Goal: Information Seeking & Learning: Learn about a topic

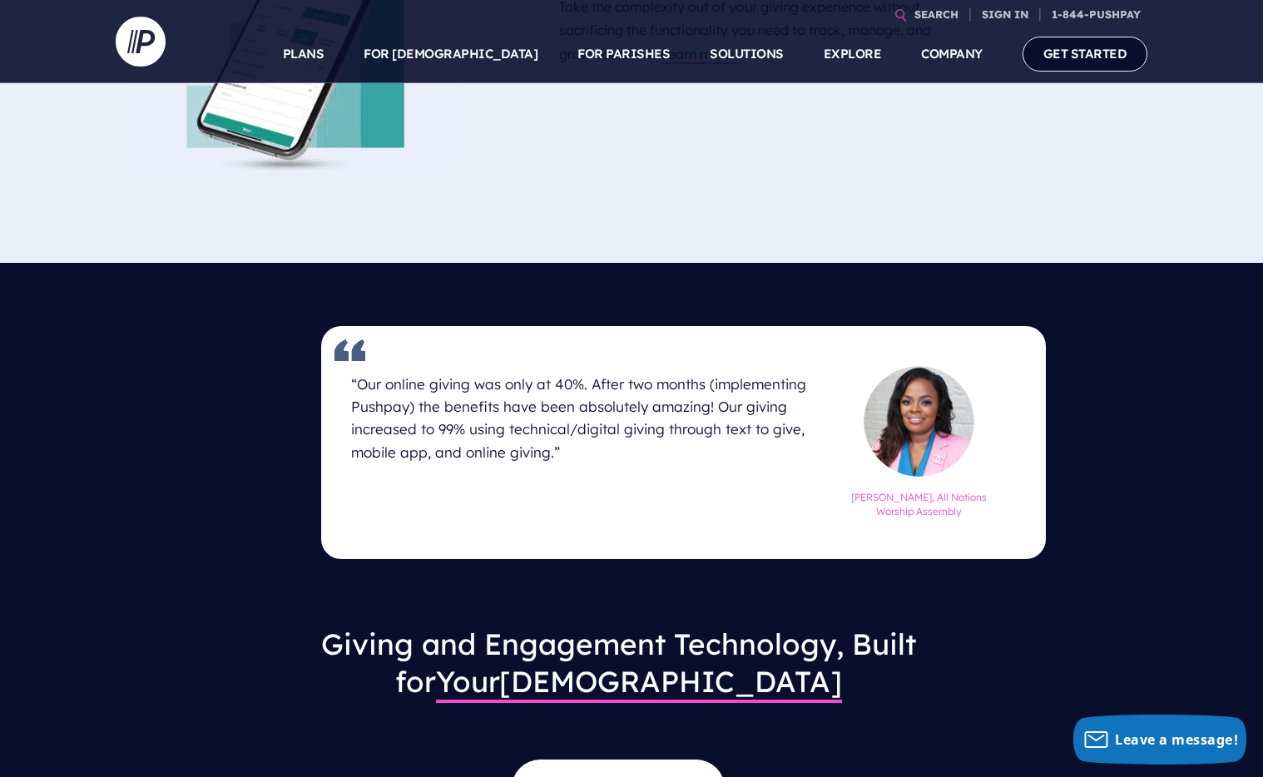
scroll to position [1456, 0]
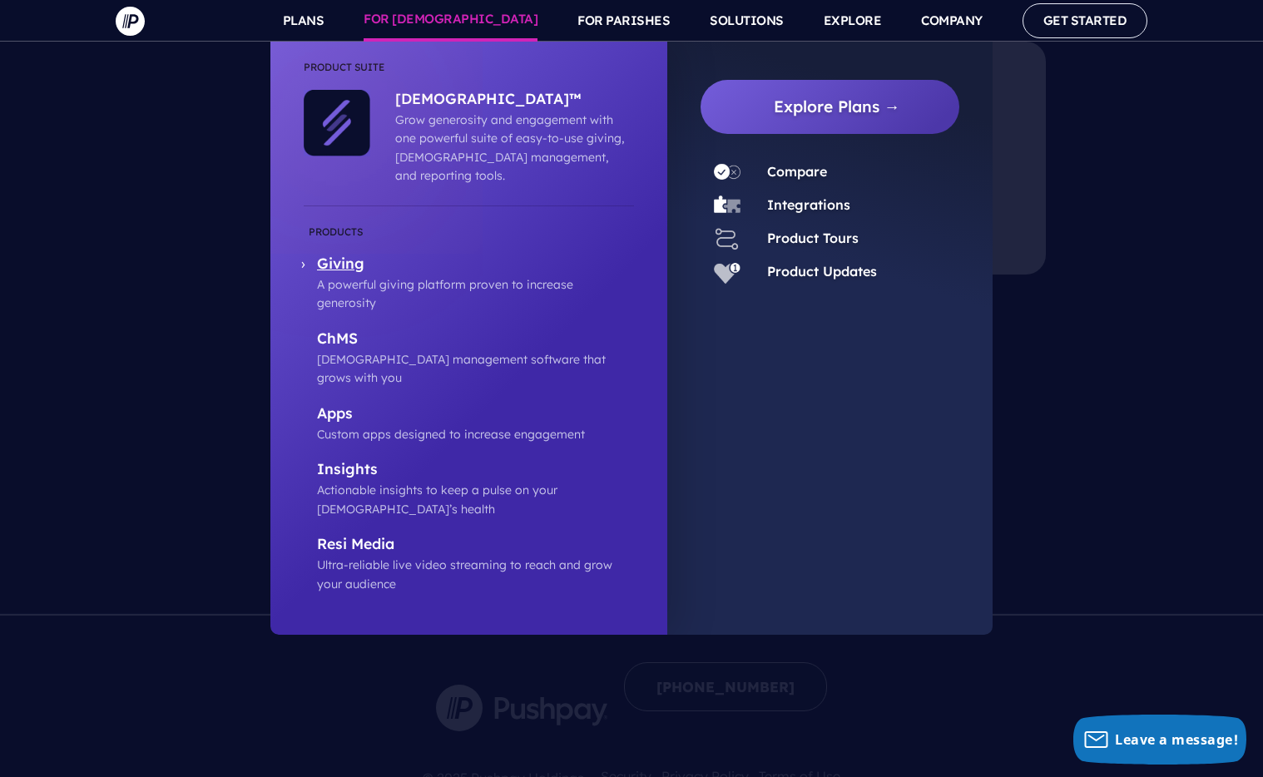
click at [348, 255] on p "Giving" at bounding box center [475, 265] width 317 height 21
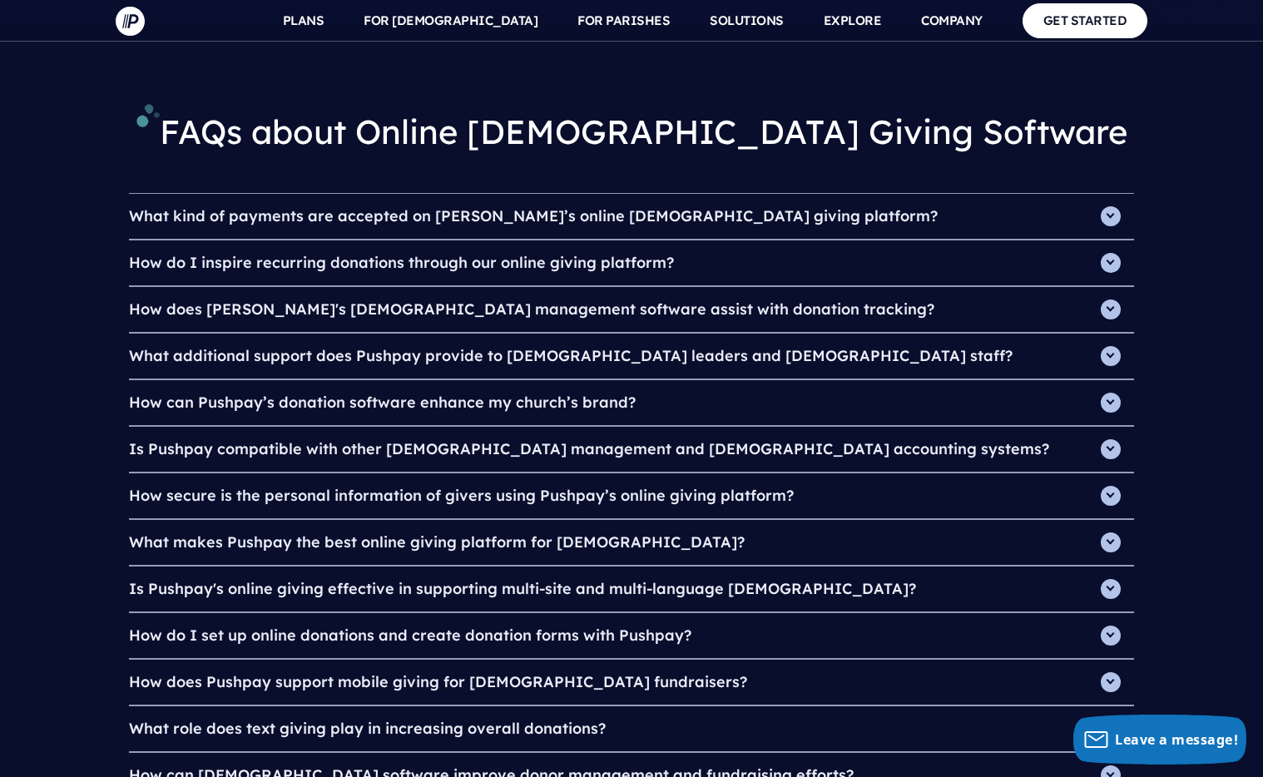
scroll to position [5649, 0]
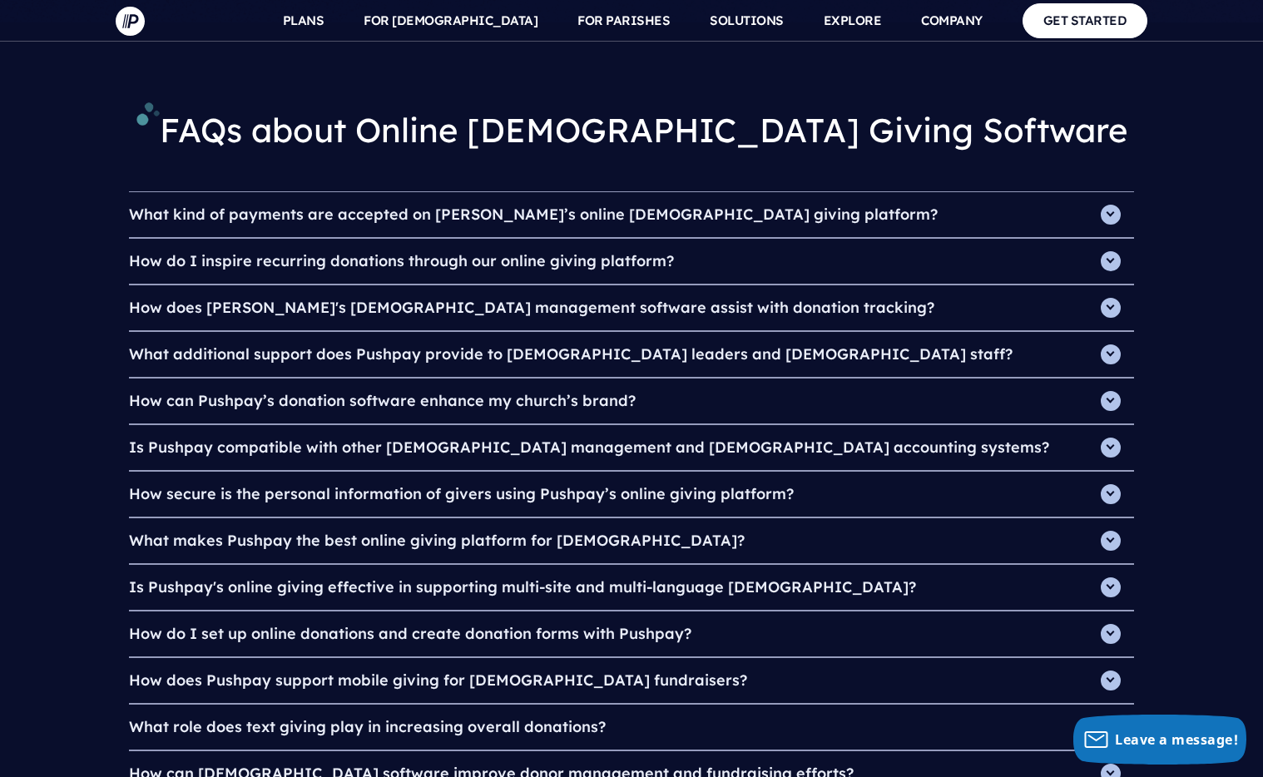
click at [488, 705] on h4 "What role does text giving play in increasing overall donations?" at bounding box center [631, 727] width 1005 height 45
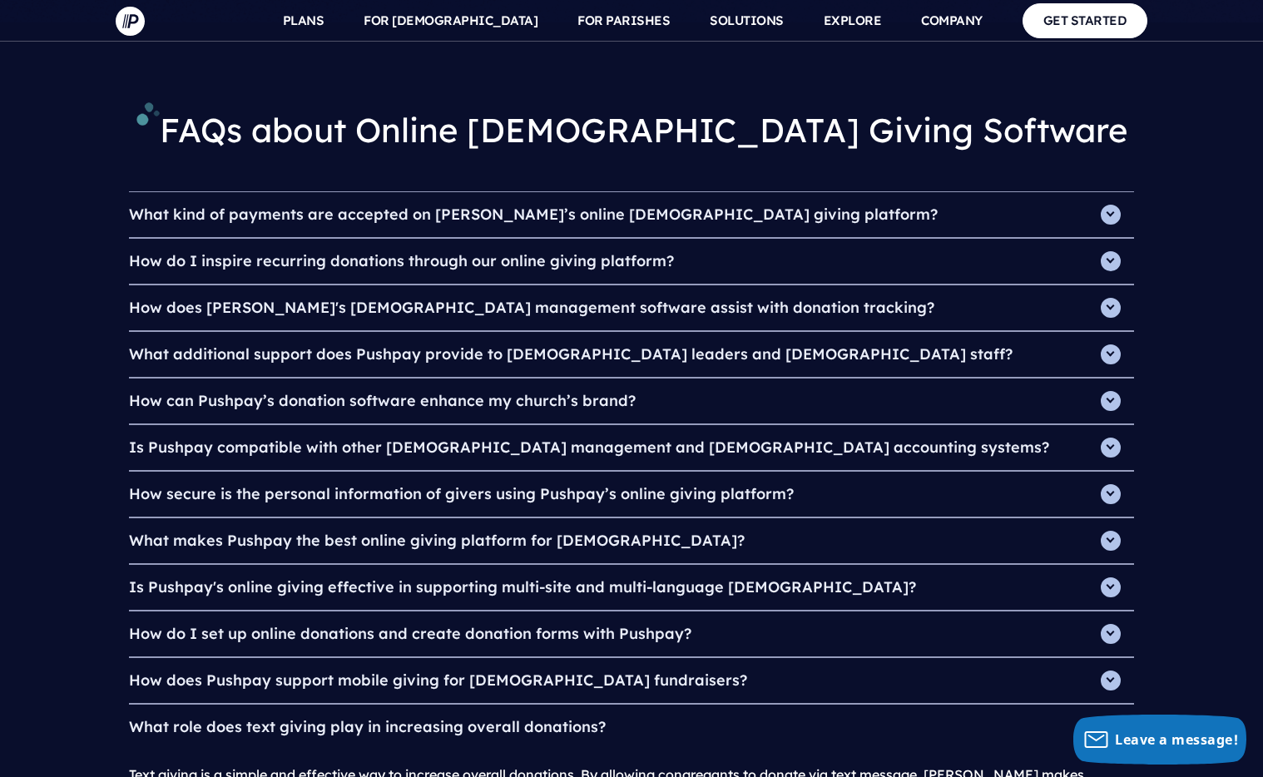
click at [515, 705] on h4 "What role does text giving play in increasing overall donations?" at bounding box center [631, 727] width 1005 height 45
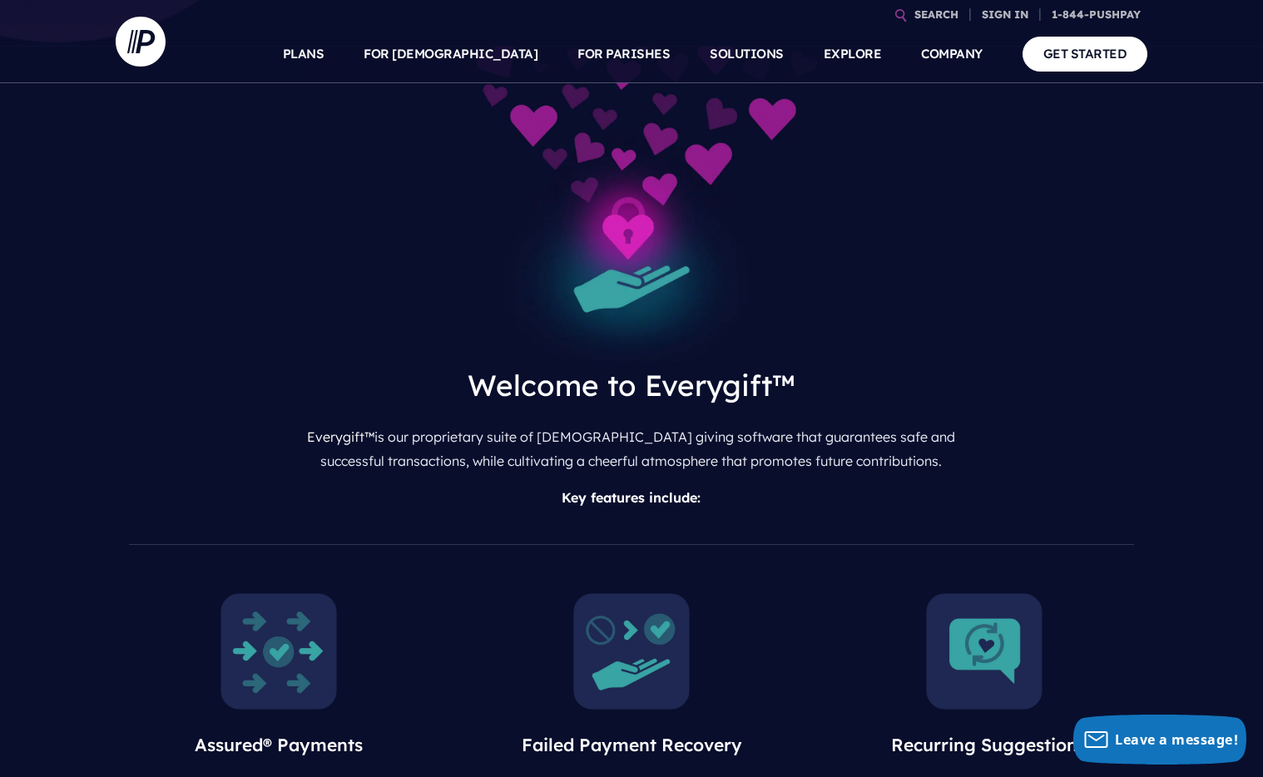
scroll to position [0, 0]
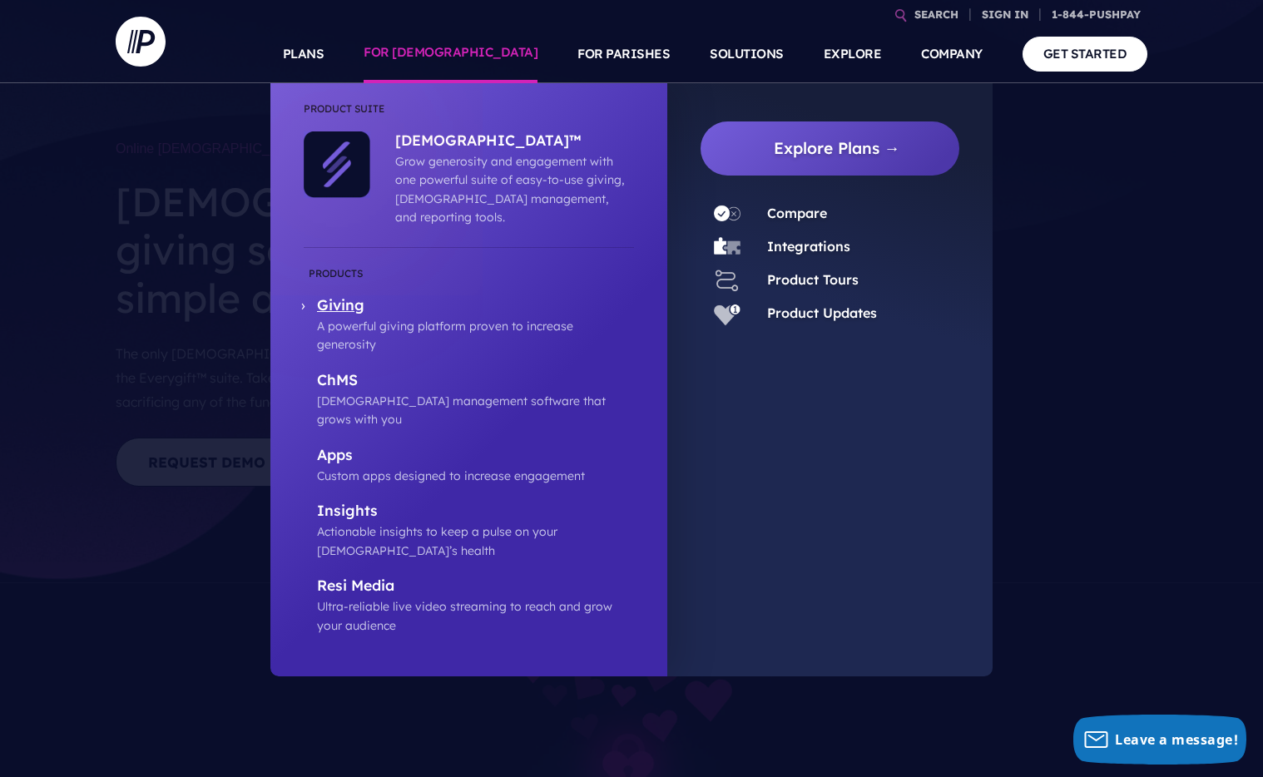
click at [344, 296] on p "Giving" at bounding box center [475, 306] width 317 height 21
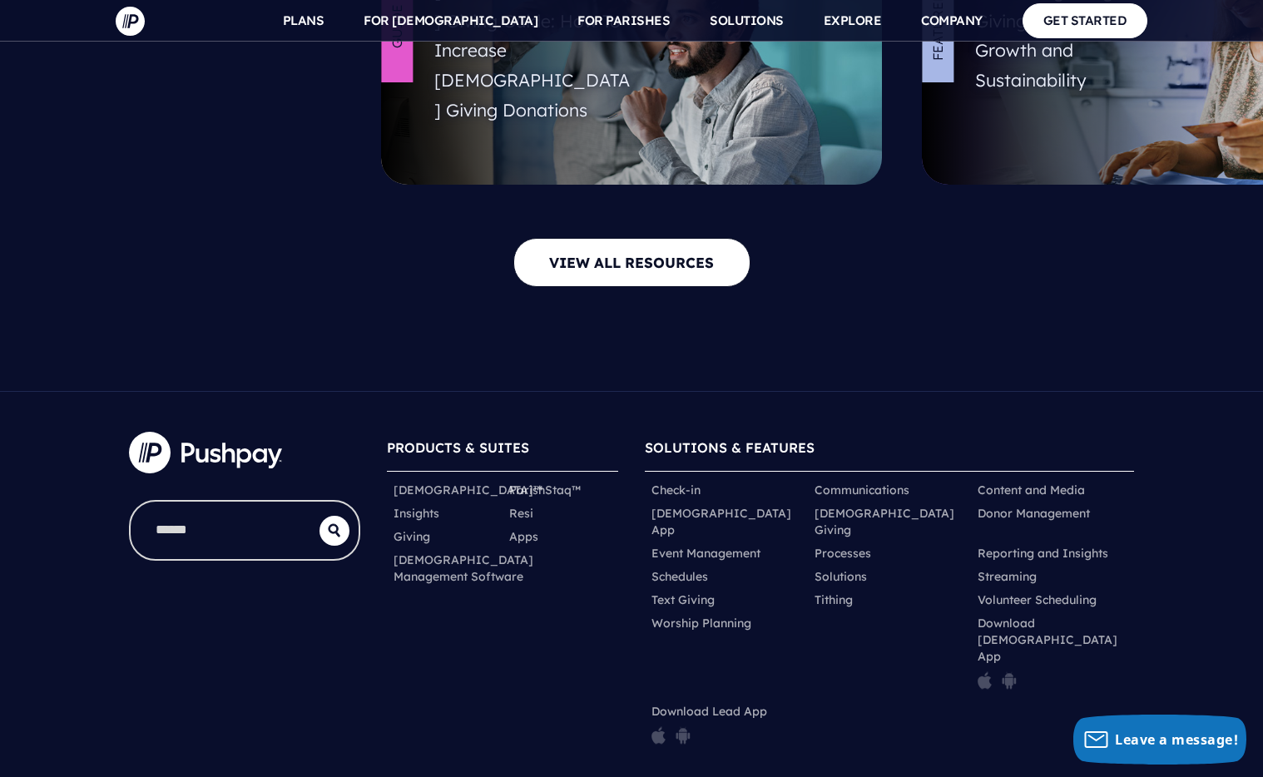
scroll to position [6841, 0]
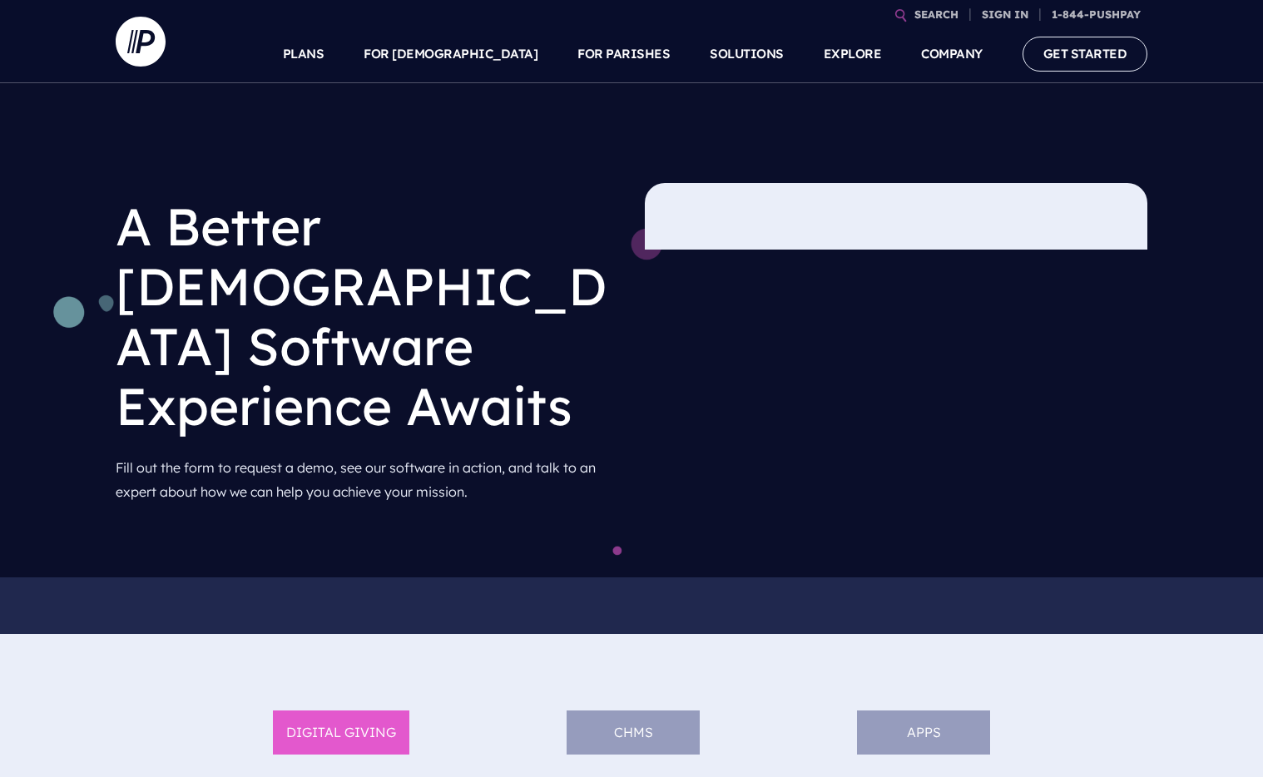
scroll to position [990, 0]
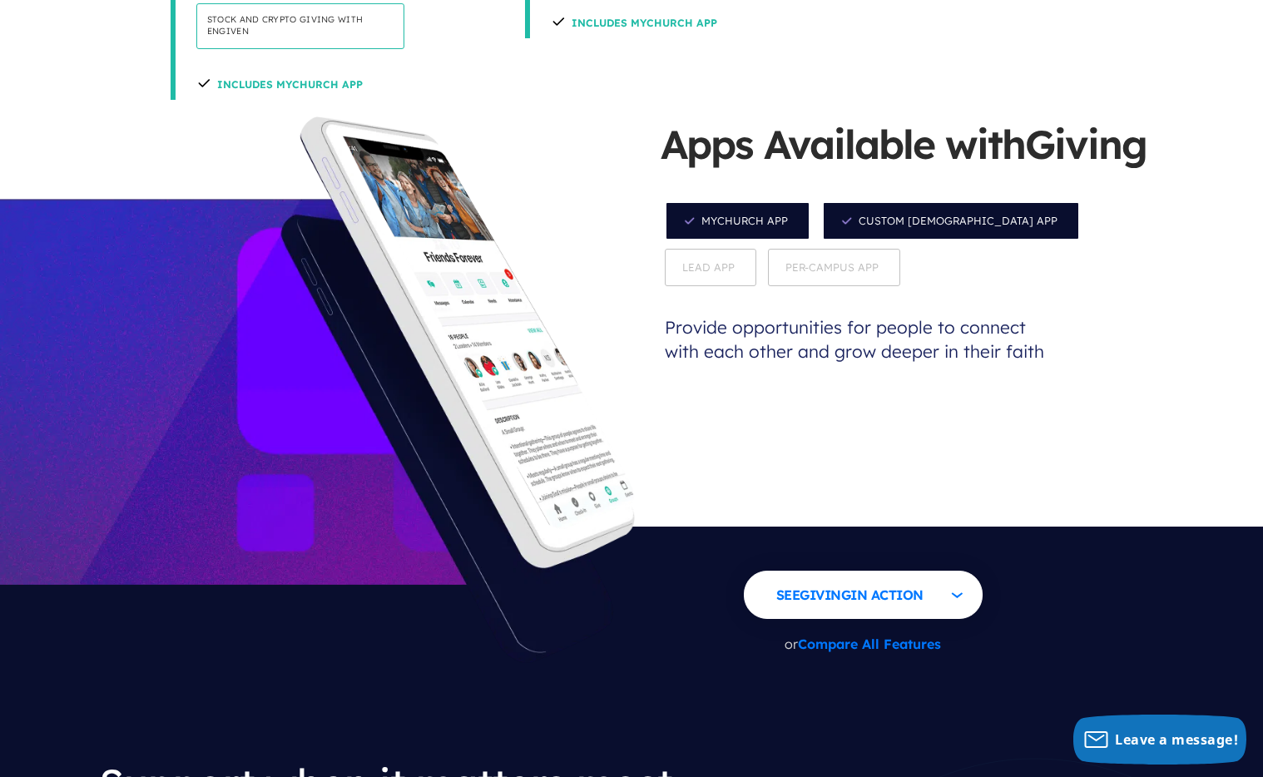
scroll to position [1617, 0]
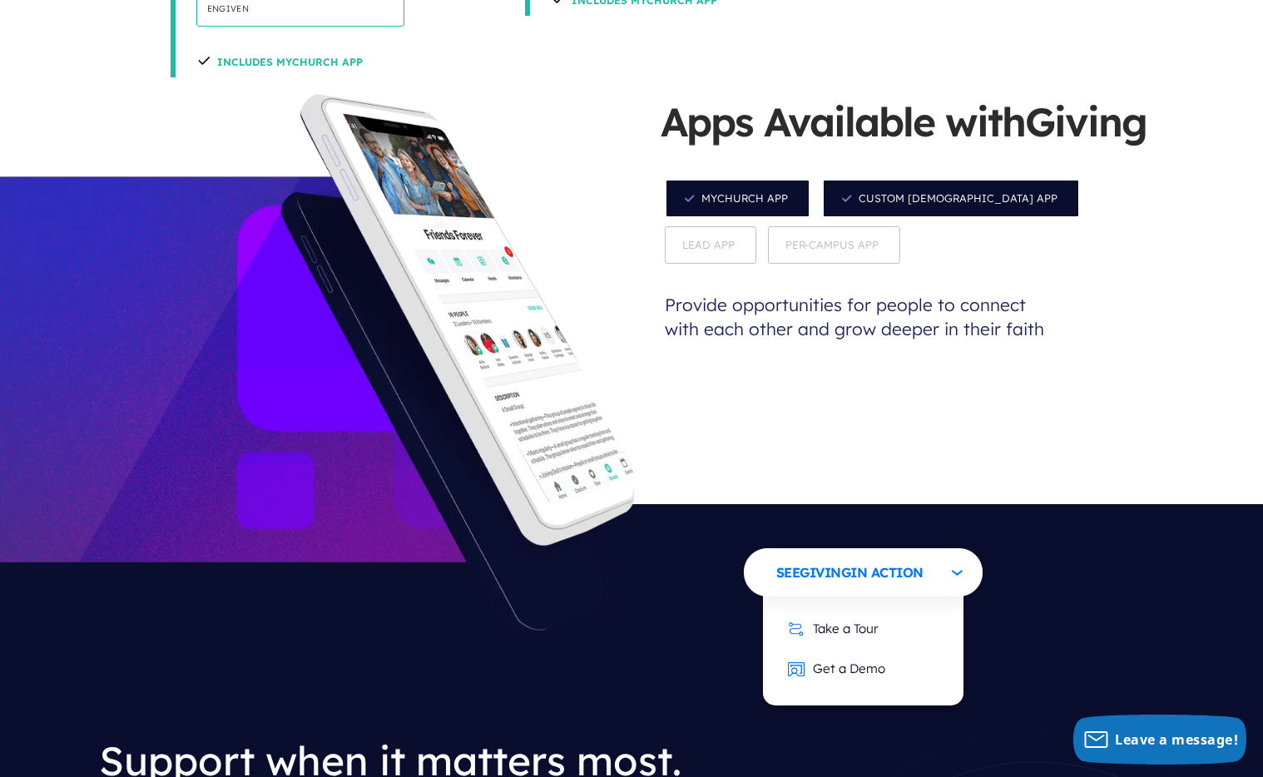
click at [890, 548] on button "See Giving in Action" at bounding box center [863, 572] width 239 height 48
click at [883, 608] on link "Take a Tour" at bounding box center [833, 628] width 124 height 41
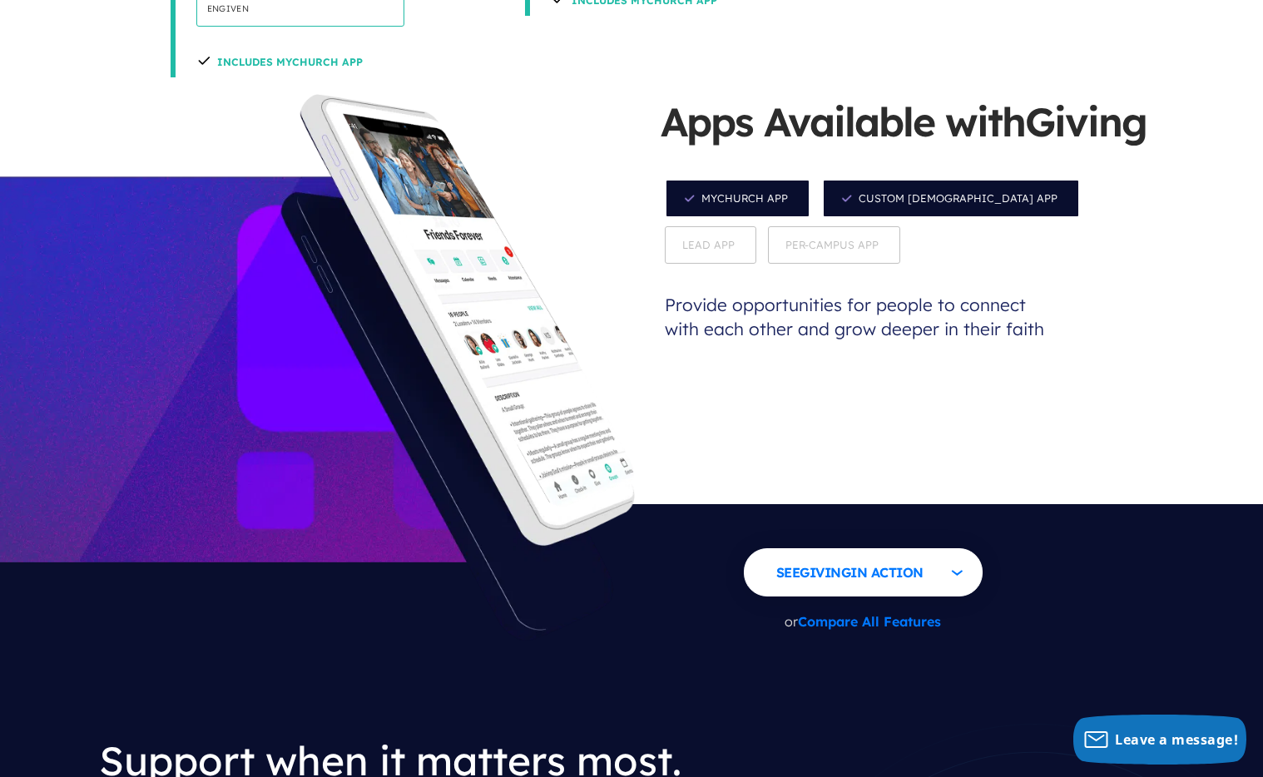
scroll to position [0, 0]
